Goal: Check status: Check status

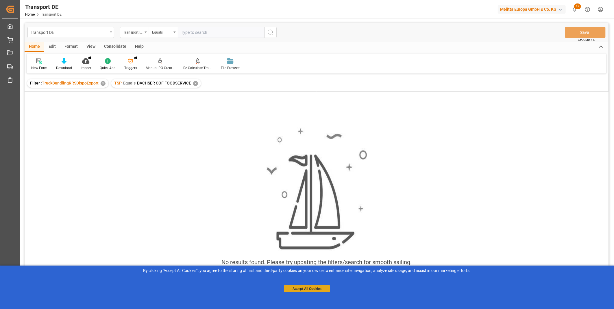
click at [302, 288] on button "Accept All Cookies" at bounding box center [307, 288] width 46 height 7
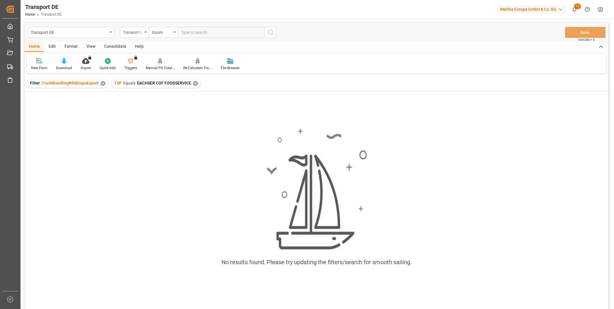
click at [122, 45] on div "Consolidate" at bounding box center [115, 47] width 31 height 10
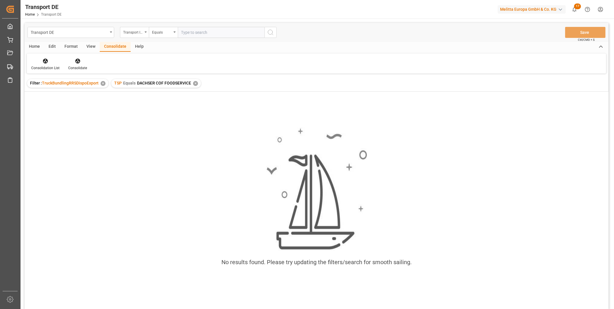
click at [196, 85] on div "✕" at bounding box center [195, 83] width 5 height 5
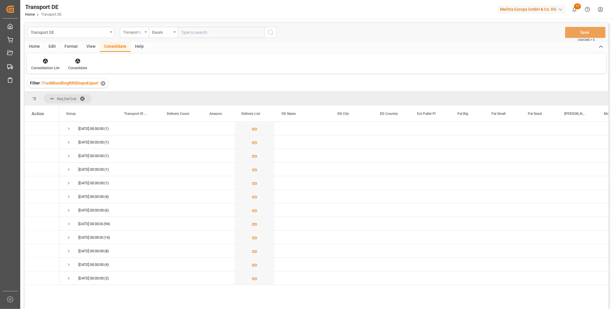
click at [137, 28] on div "Transport ID Logward" at bounding box center [133, 31] width 20 height 7
type input "Route"
click at [145, 58] on div "Route" at bounding box center [163, 59] width 86 height 12
click at [162, 33] on div "Equals" at bounding box center [162, 31] width 20 height 7
click at [169, 96] on div "Starts with" at bounding box center [192, 95] width 86 height 12
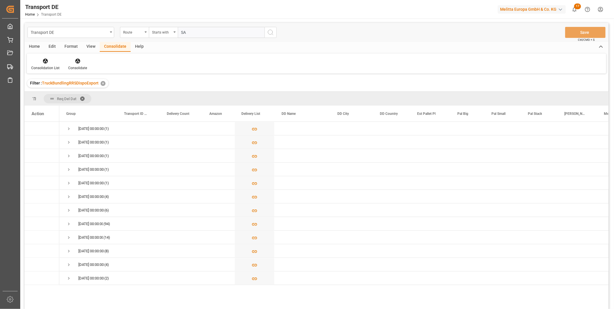
type input "SA"
click at [270, 38] on div "Transport DE Route Starts with SA Save Ctrl/CMD + S" at bounding box center [317, 32] width 584 height 19
click at [270, 36] on button "search button" at bounding box center [270, 32] width 12 height 11
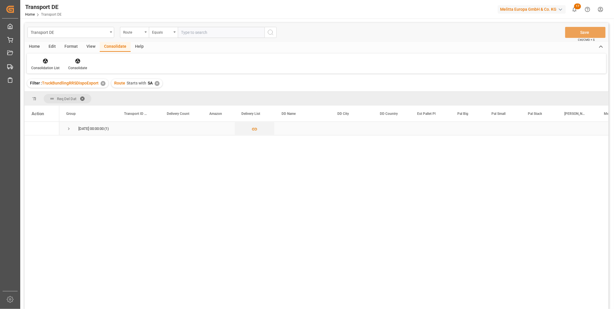
click at [69, 127] on span "Press SPACE to select this row." at bounding box center [68, 128] width 5 height 5
click at [157, 82] on div "✕" at bounding box center [157, 83] width 5 height 5
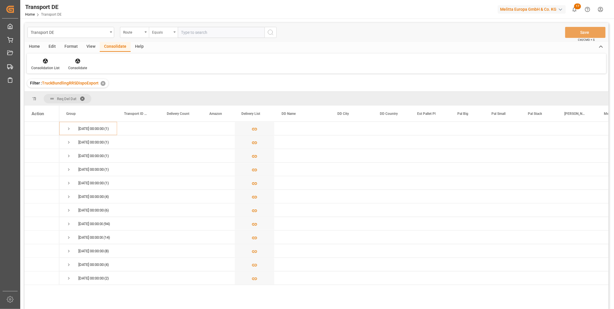
click at [165, 32] on div "Equals" at bounding box center [162, 31] width 20 height 7
click at [162, 95] on div "Starts with" at bounding box center [192, 95] width 86 height 12
click at [217, 34] on input "text" at bounding box center [221, 32] width 87 height 11
type input "AE"
click at [273, 37] on button "search button" at bounding box center [270, 32] width 12 height 11
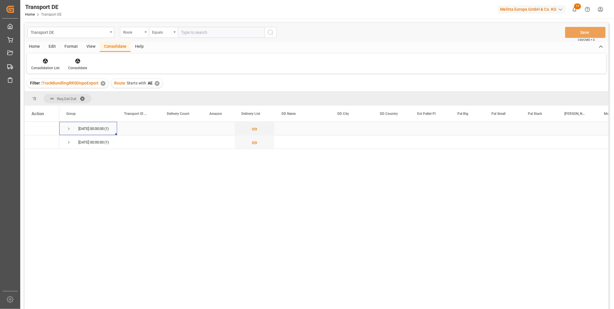
click at [69, 126] on span "Press SPACE to select this row." at bounding box center [68, 128] width 5 height 5
click at [70, 125] on span "Press SPACE to select this row." at bounding box center [68, 128] width 5 height 13
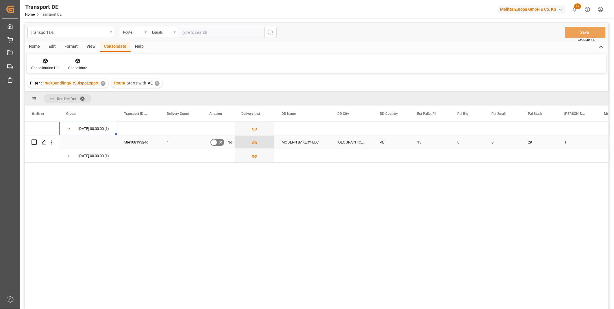
click at [256, 140] on icon "Press SPACE to select this row." at bounding box center [254, 143] width 6 height 6
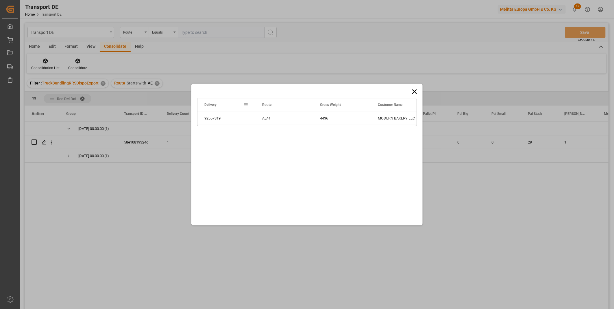
click at [413, 90] on icon at bounding box center [414, 92] width 8 height 8
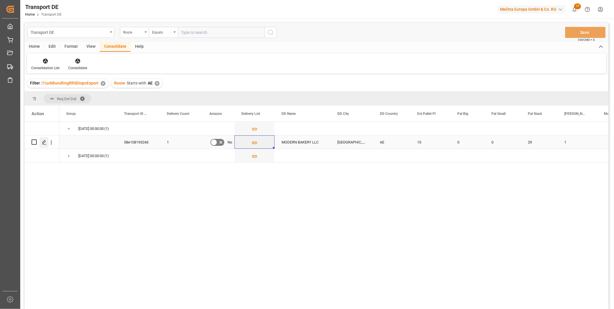
click at [45, 143] on icon "Press SPACE to select this row." at bounding box center [44, 142] width 5 height 5
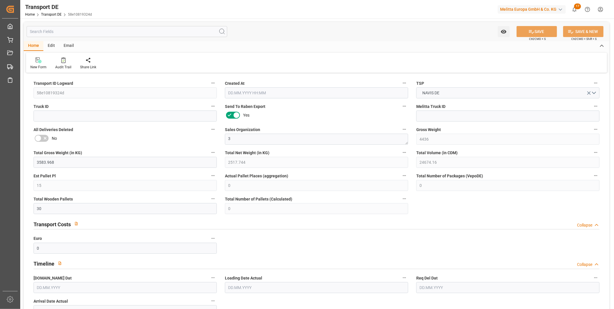
type input "4436"
type input "3583.968"
type input "2517.744"
type input "24674.16"
type input "15"
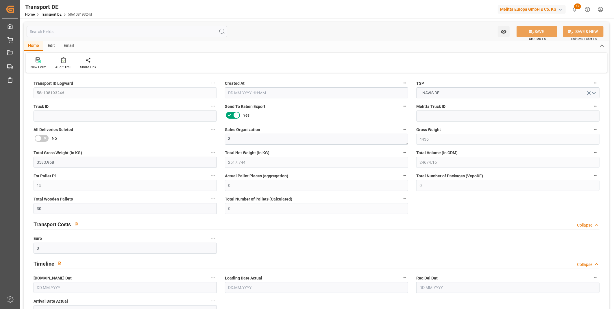
type input "0"
type input "30"
type input "0"
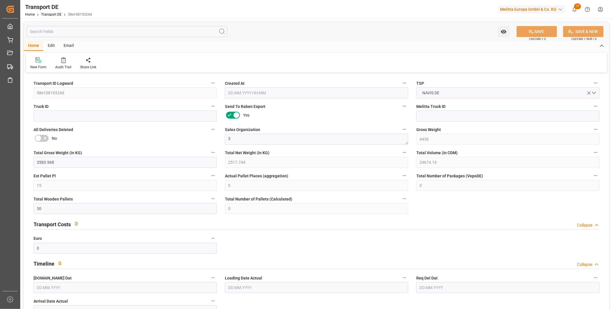
type input "0"
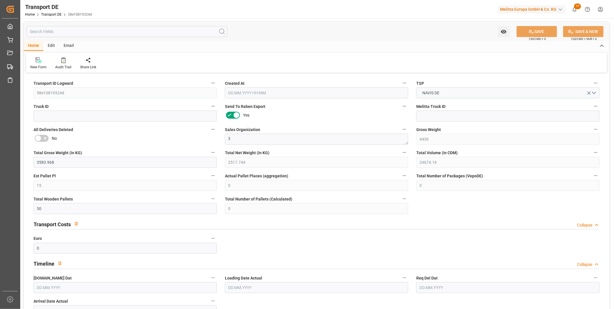
type input "0"
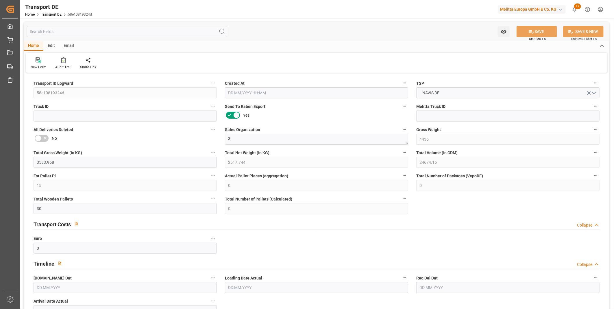
type input "0"
type input "29"
type input "0"
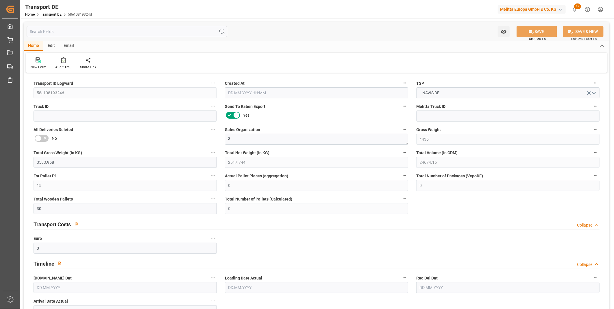
type input "0"
type input "1"
type input "0"
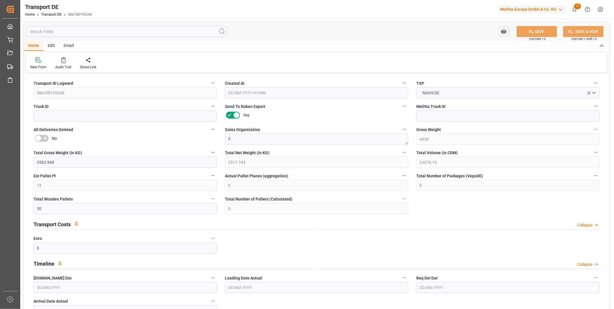
type input "0"
type input "39.586"
type input "0"
type input "[DATE] 16:14"
type input "[DATE]"
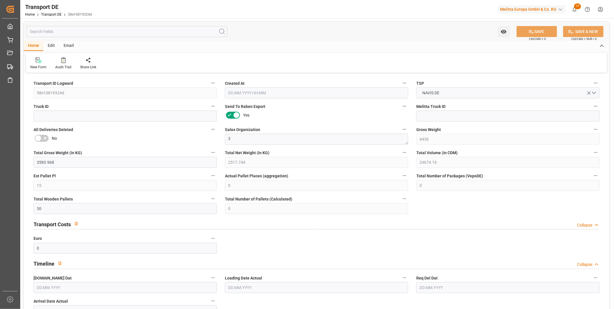
type input "[DATE]"
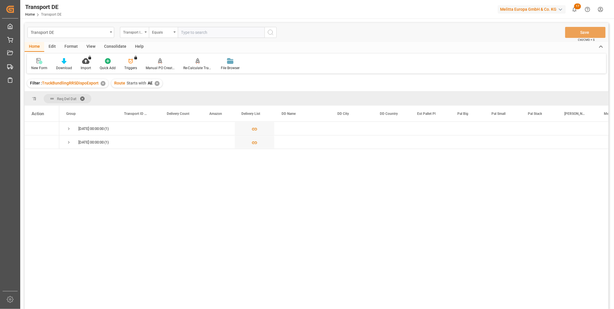
click at [103, 49] on div "Consolidate" at bounding box center [115, 47] width 31 height 10
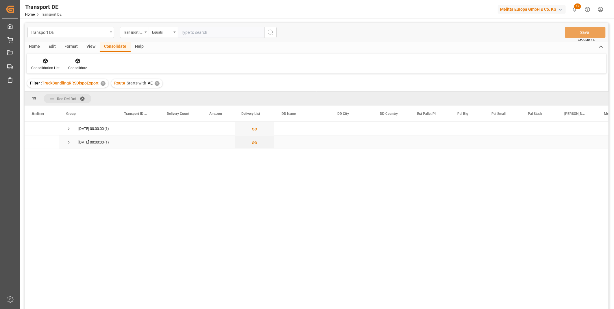
click at [66, 143] on span "Press SPACE to select this row." at bounding box center [68, 142] width 5 height 5
click at [68, 126] on span "Press SPACE to select this row." at bounding box center [68, 128] width 5 height 13
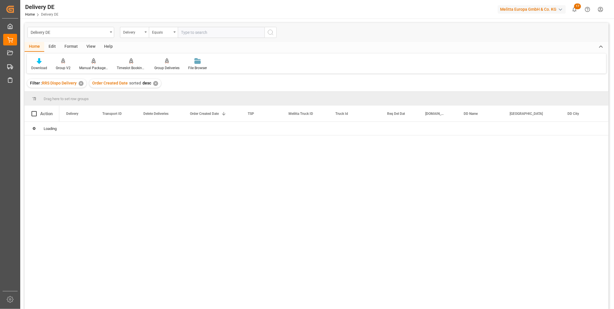
click at [203, 31] on input "text" at bounding box center [221, 32] width 87 height 11
paste input "92557819"
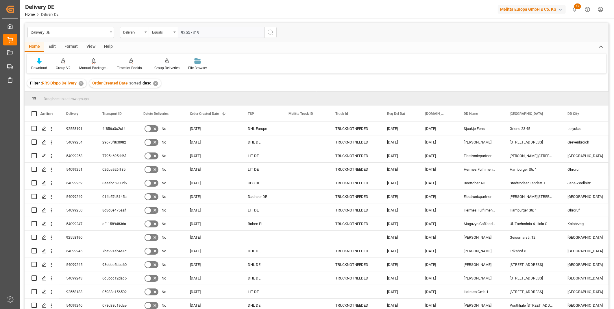
type input "92557819"
click at [274, 33] on icon "search button" at bounding box center [270, 32] width 7 height 7
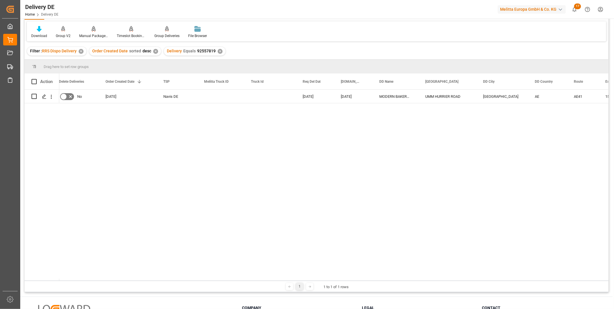
scroll to position [0, 85]
